Goal: Task Accomplishment & Management: Use online tool/utility

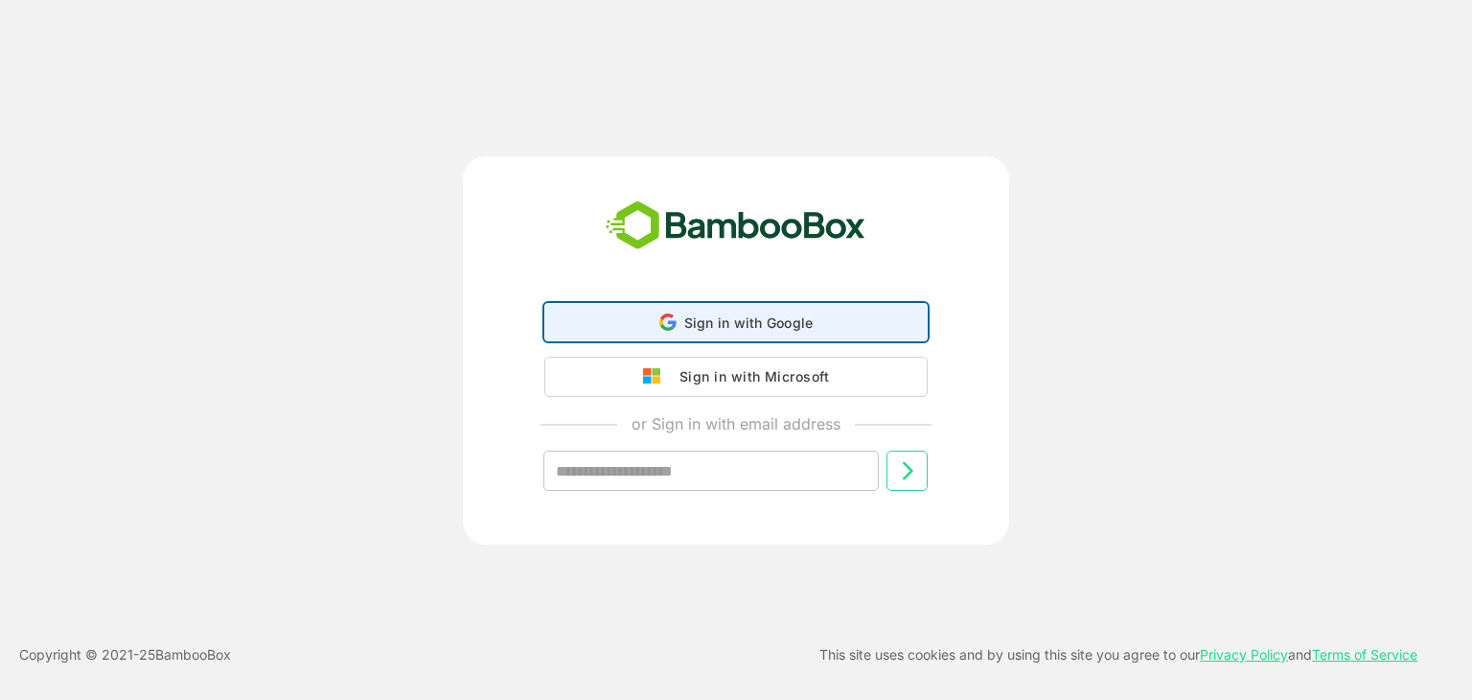
click at [712, 308] on div "Sign in with Google Sign in with Google. Opens in new tab" at bounding box center [736, 322] width 358 height 36
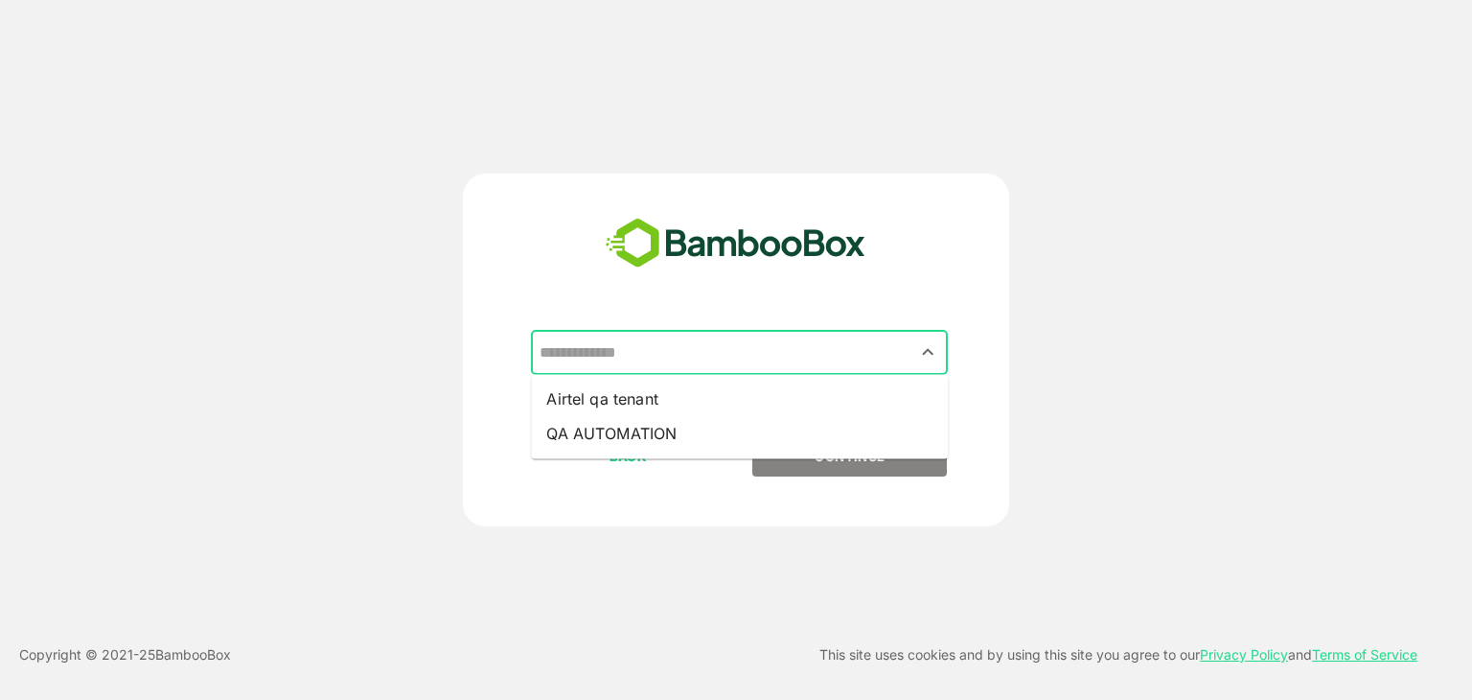
click at [863, 344] on input "text" at bounding box center [739, 352] width 409 height 36
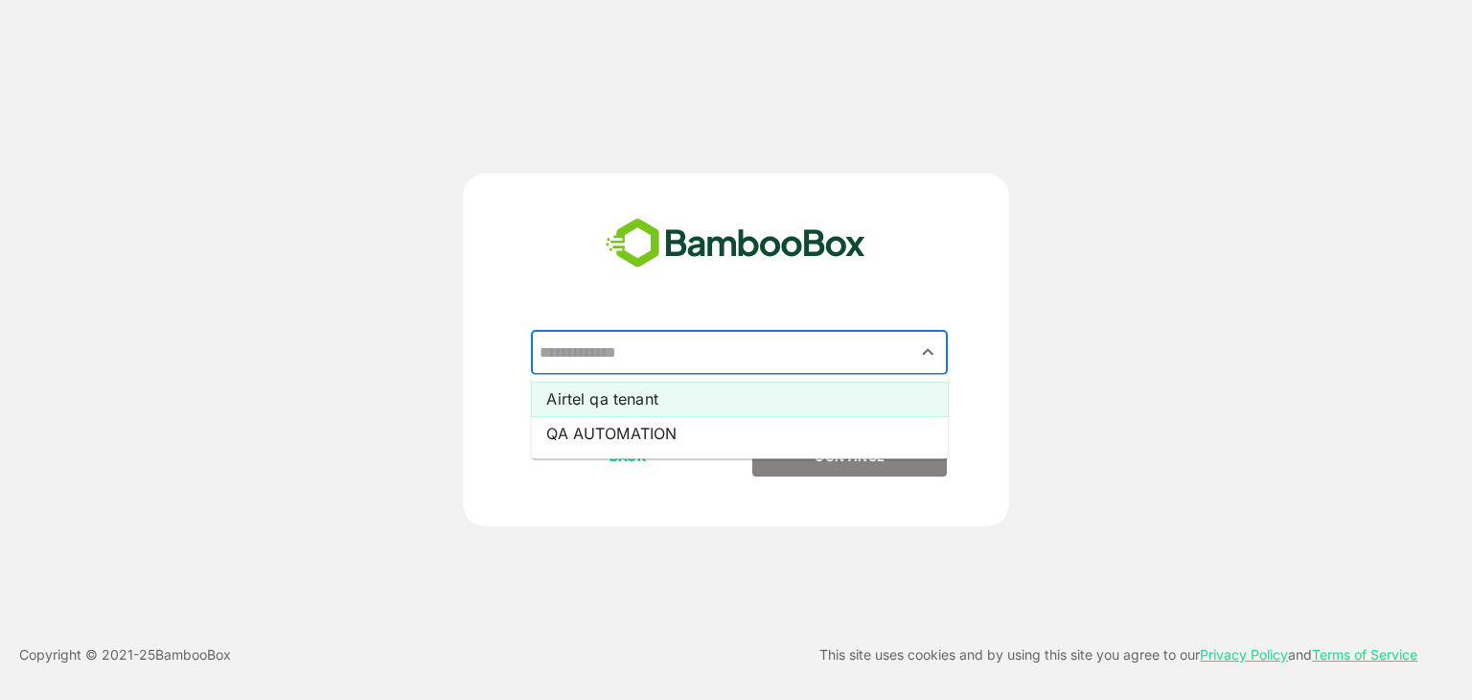
click at [852, 394] on li "Airtel qa tenant" at bounding box center [739, 398] width 417 height 35
type input "**********"
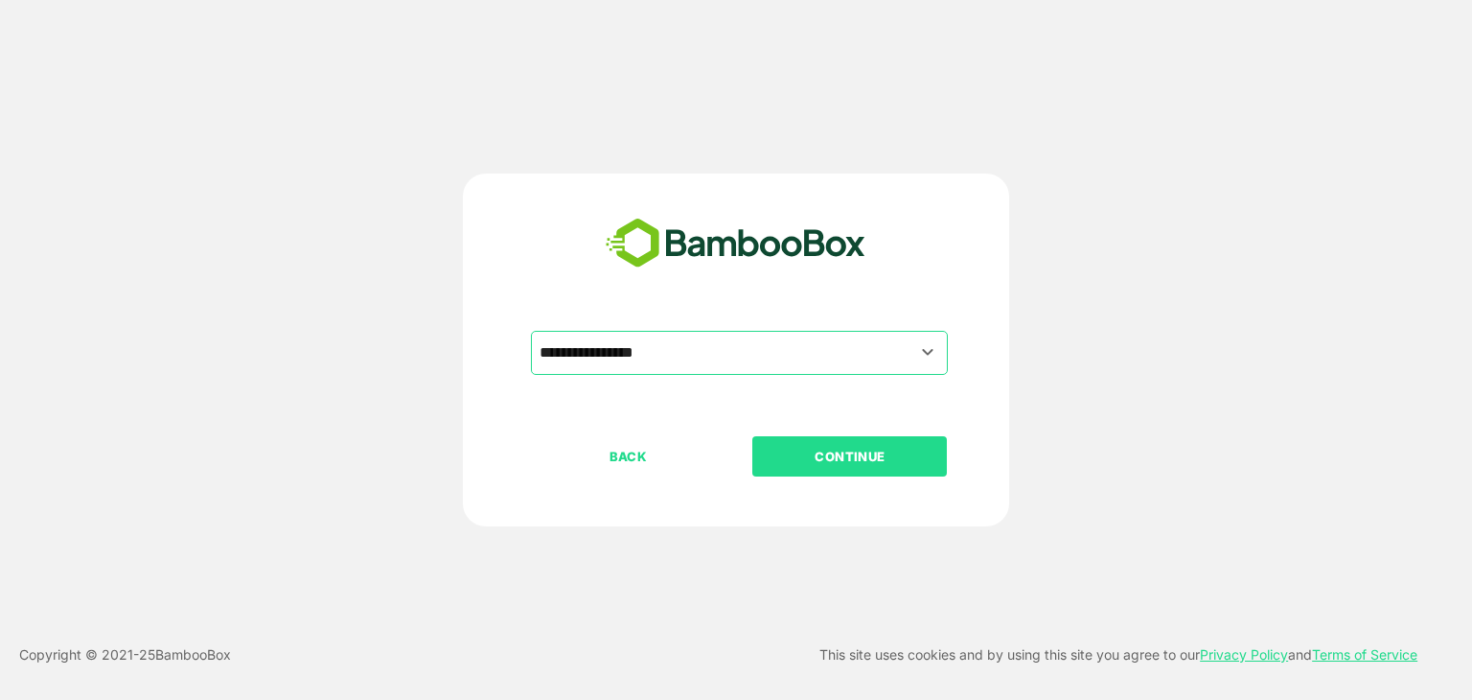
click at [855, 450] on p "CONTINUE" at bounding box center [850, 456] width 192 height 21
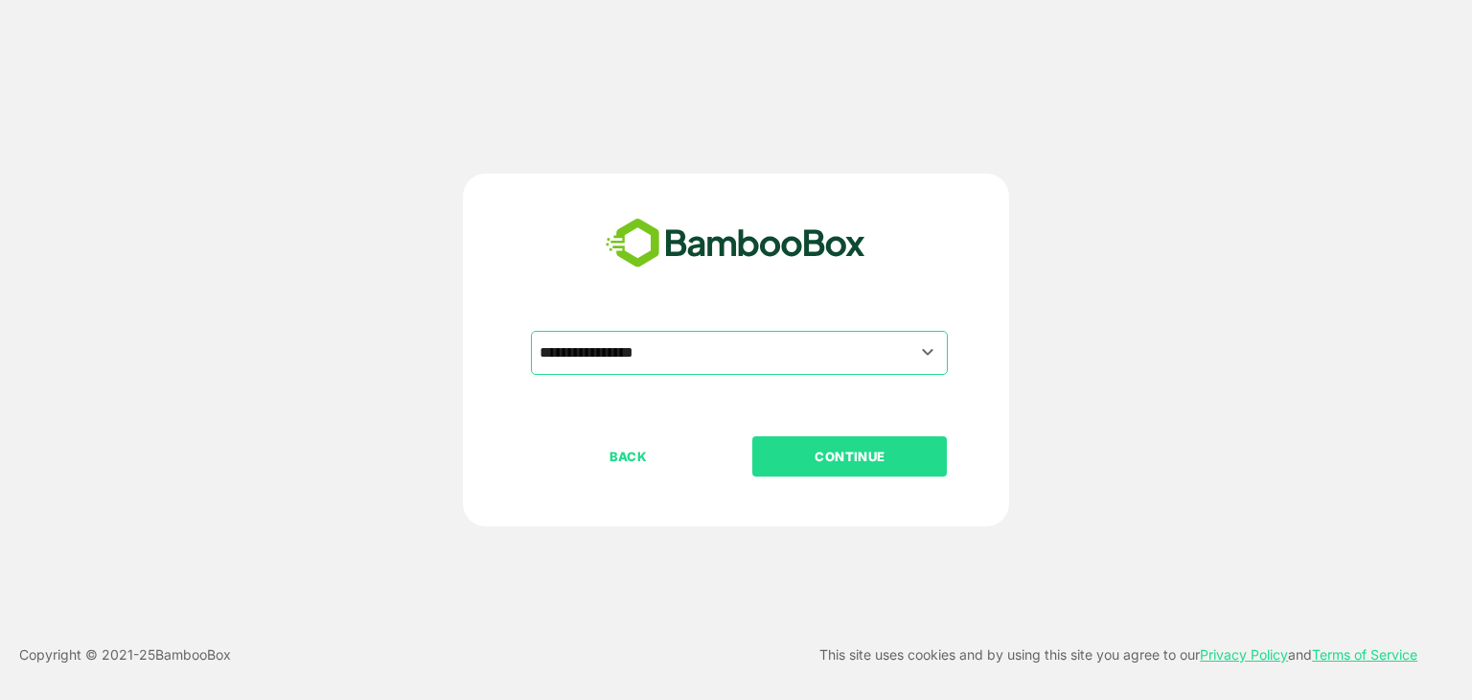
click at [855, 450] on p "CONTINUE" at bounding box center [850, 456] width 192 height 21
click at [853, 449] on p "CONTINUE" at bounding box center [850, 456] width 192 height 21
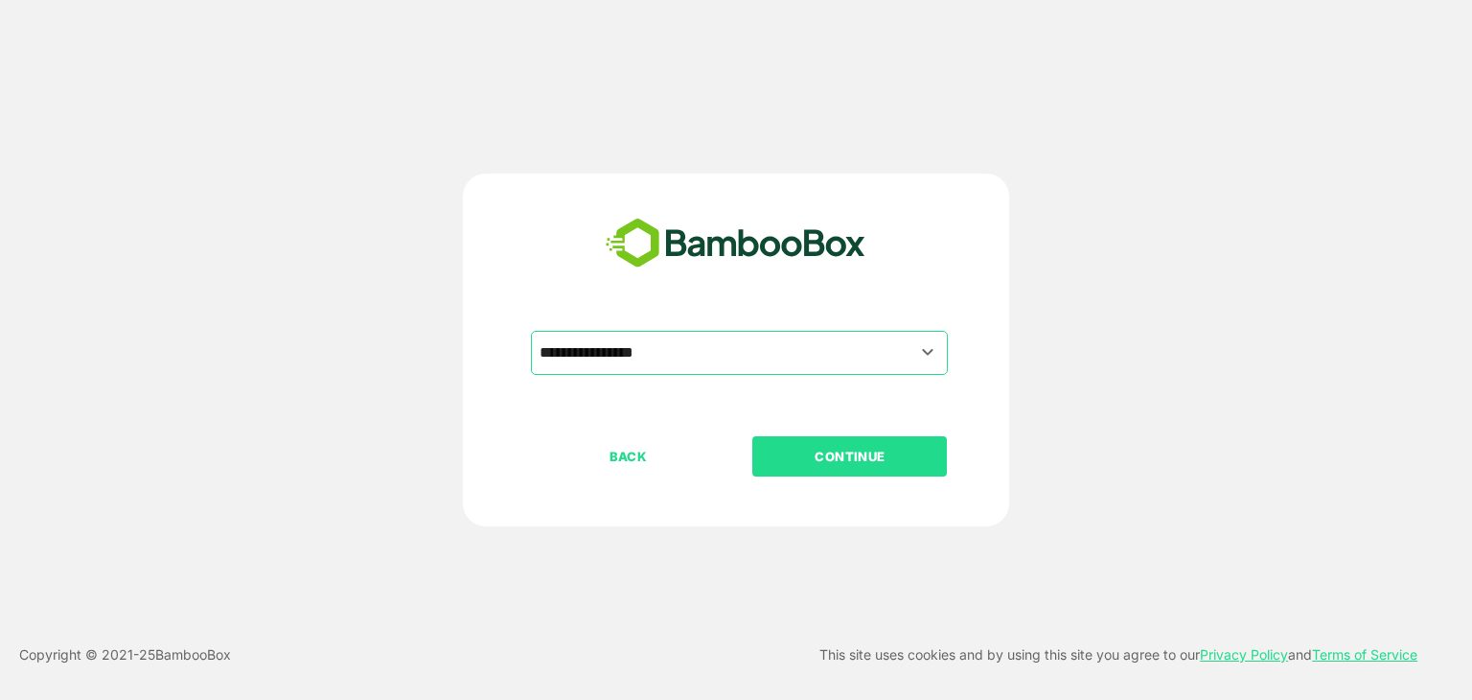
click at [853, 449] on p "CONTINUE" at bounding box center [850, 456] width 192 height 21
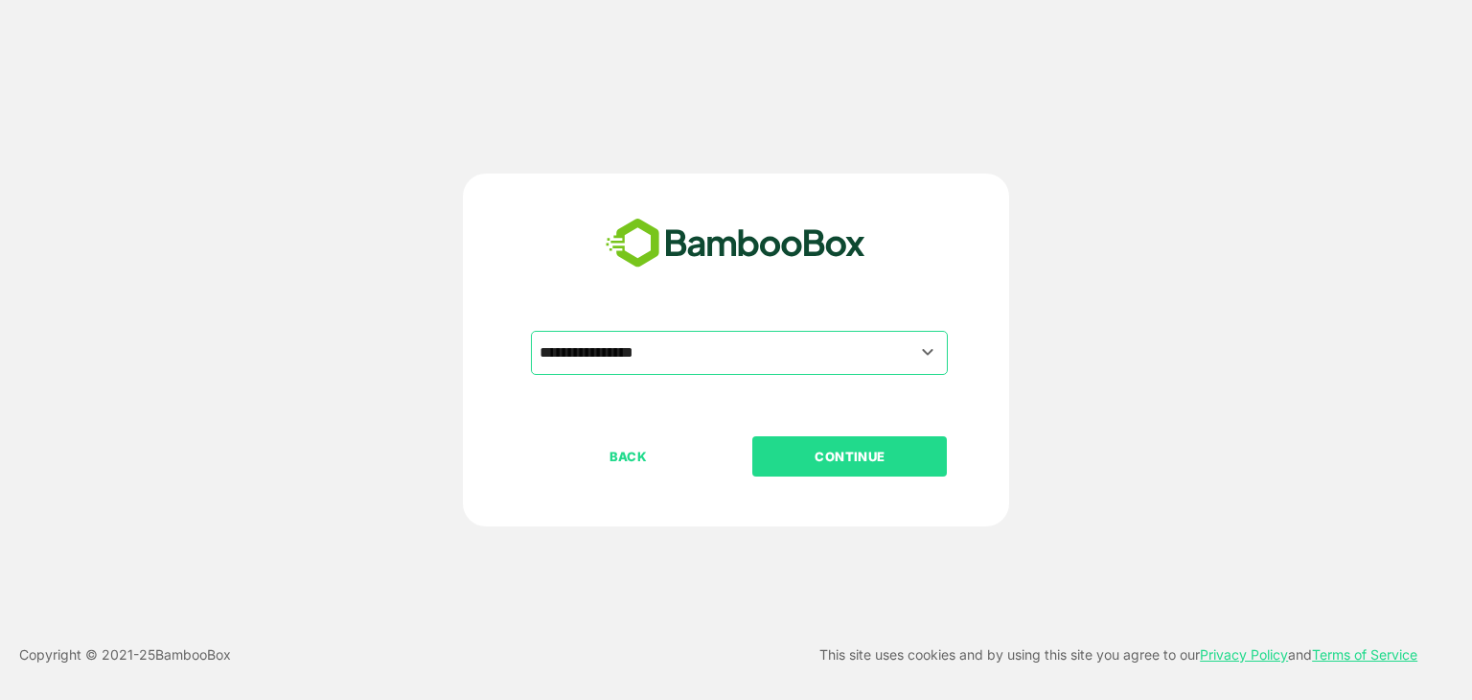
click at [853, 449] on p "CONTINUE" at bounding box center [850, 456] width 192 height 21
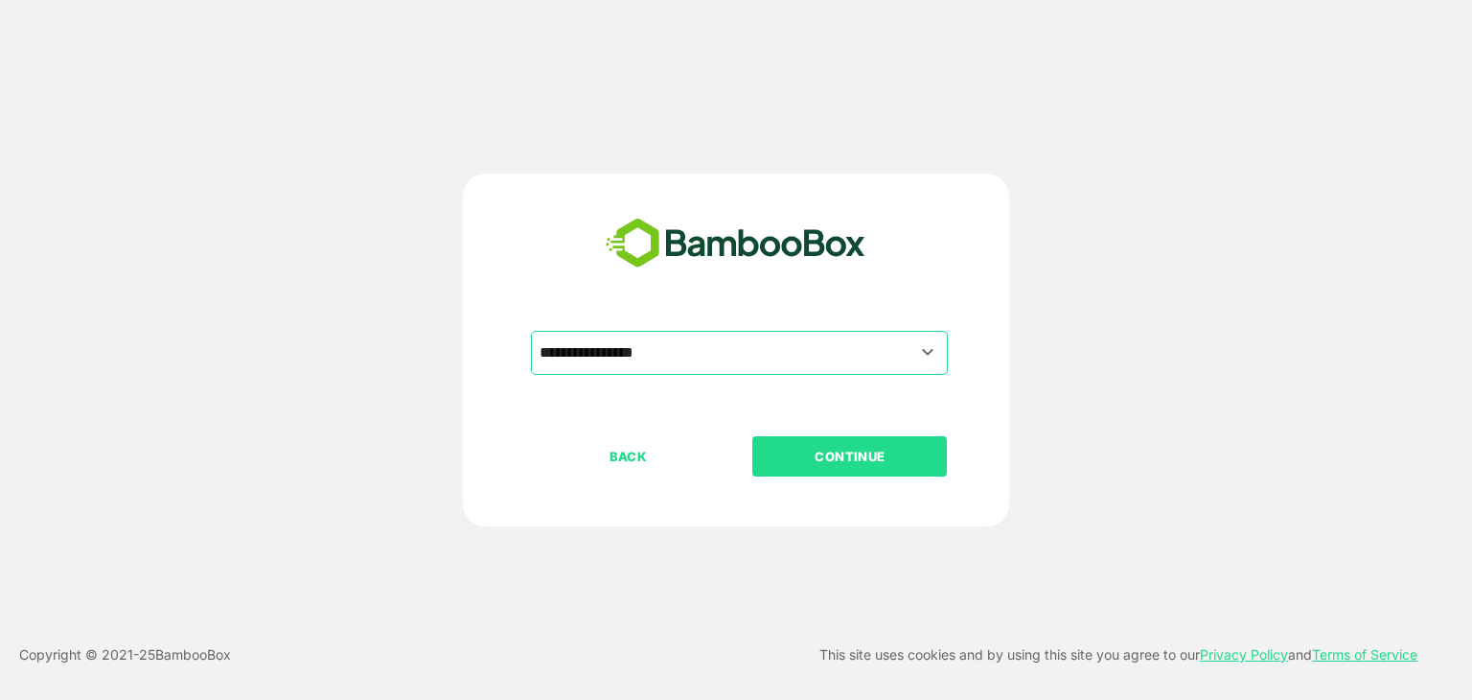
click at [853, 449] on p "CONTINUE" at bounding box center [850, 456] width 192 height 21
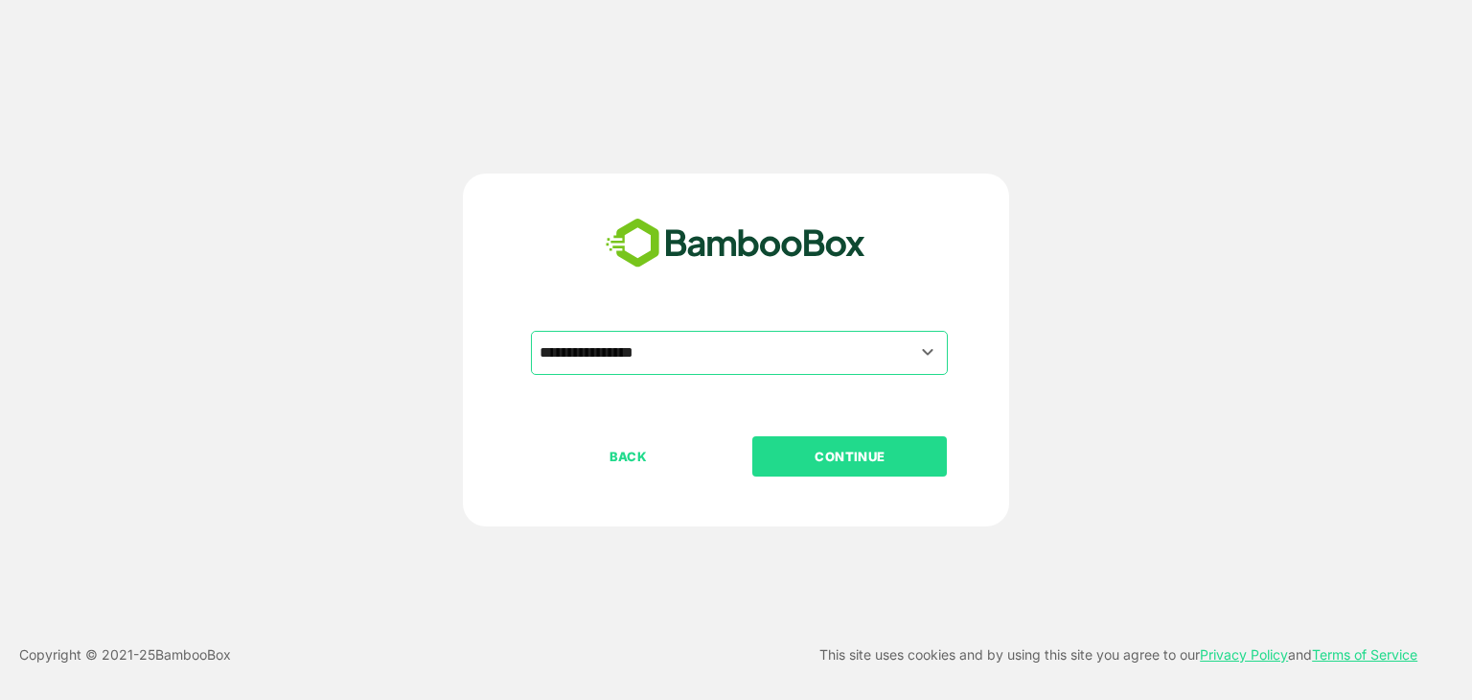
click at [853, 449] on p "CONTINUE" at bounding box center [850, 456] width 192 height 21
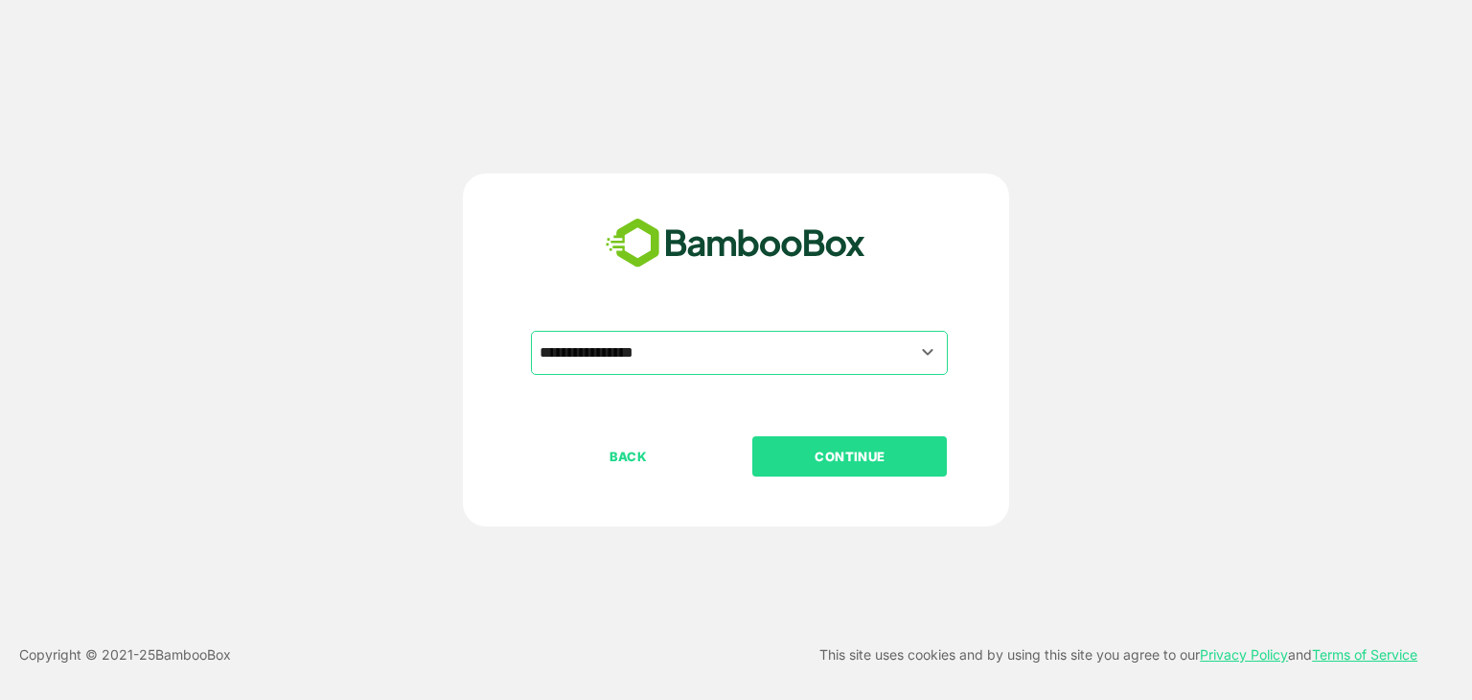
drag, startPoint x: 853, startPoint y: 449, endPoint x: 1256, endPoint y: -70, distance: 657.0
click at [1256, 0] on html "**********" at bounding box center [736, 350] width 1472 height 700
